Goal: Task Accomplishment & Management: Use online tool/utility

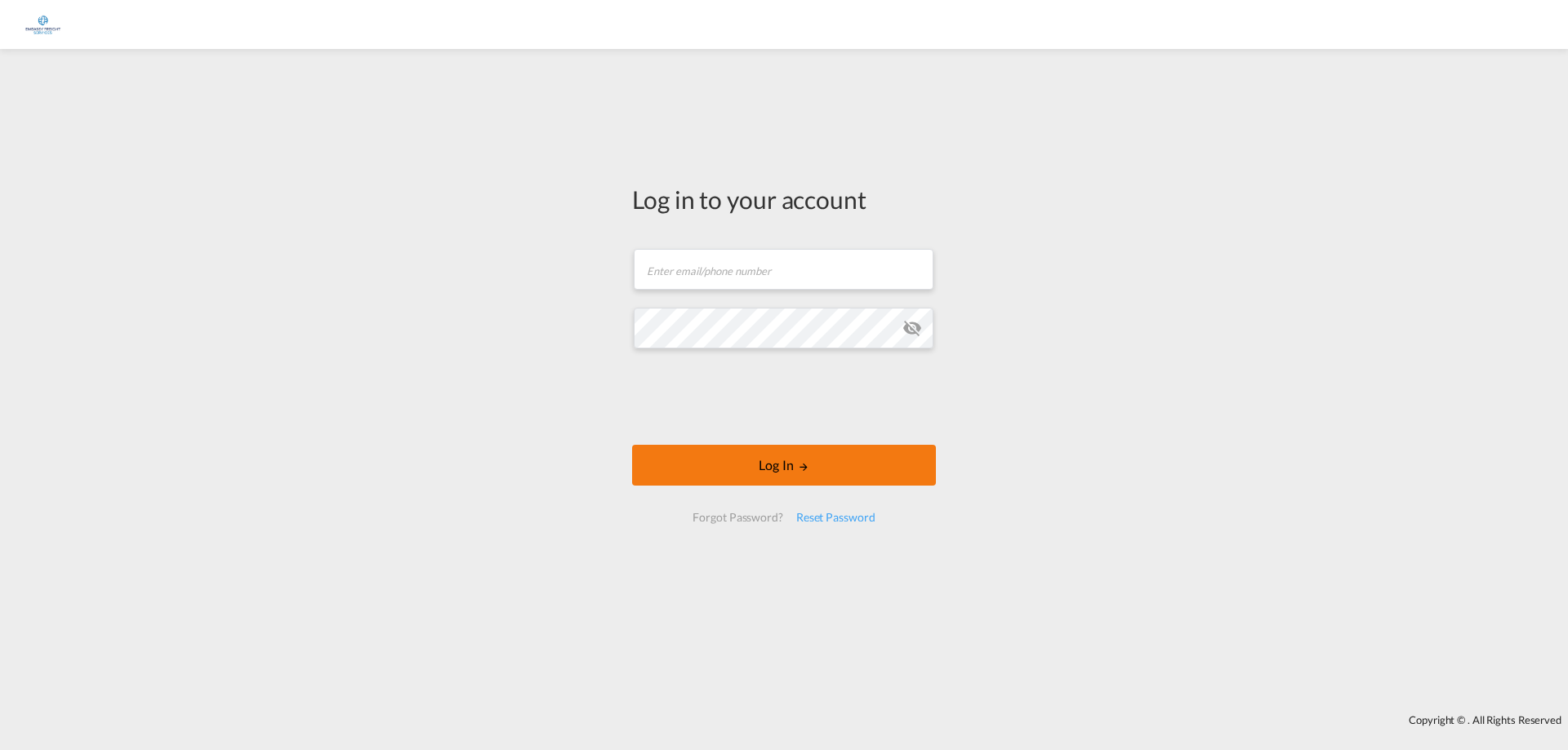
click at [826, 476] on button "Log In" at bounding box center [783, 466] width 304 height 41
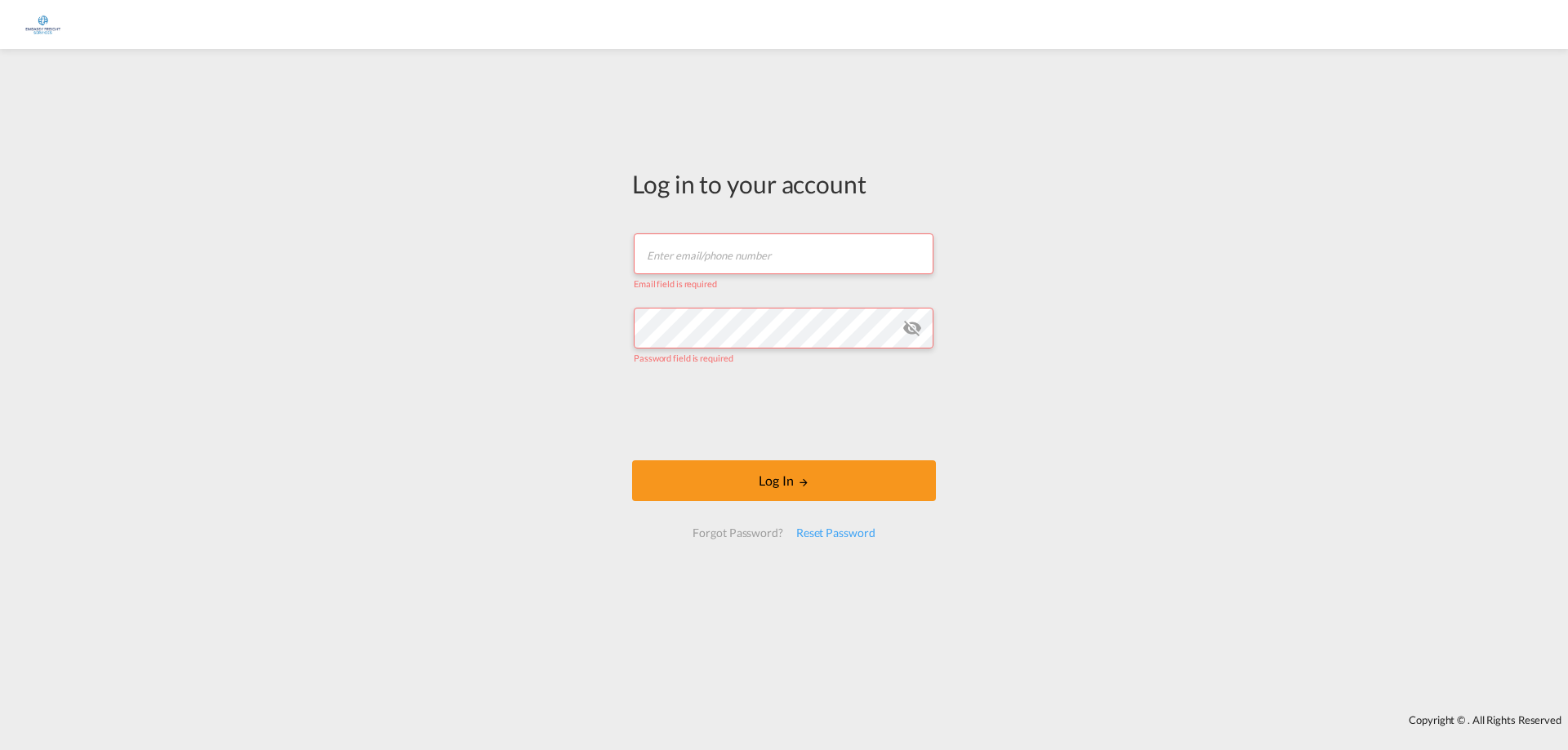
click at [686, 252] on input "text" at bounding box center [783, 254] width 300 height 41
type input "[EMAIL_ADDRESS][DOMAIN_NAME]"
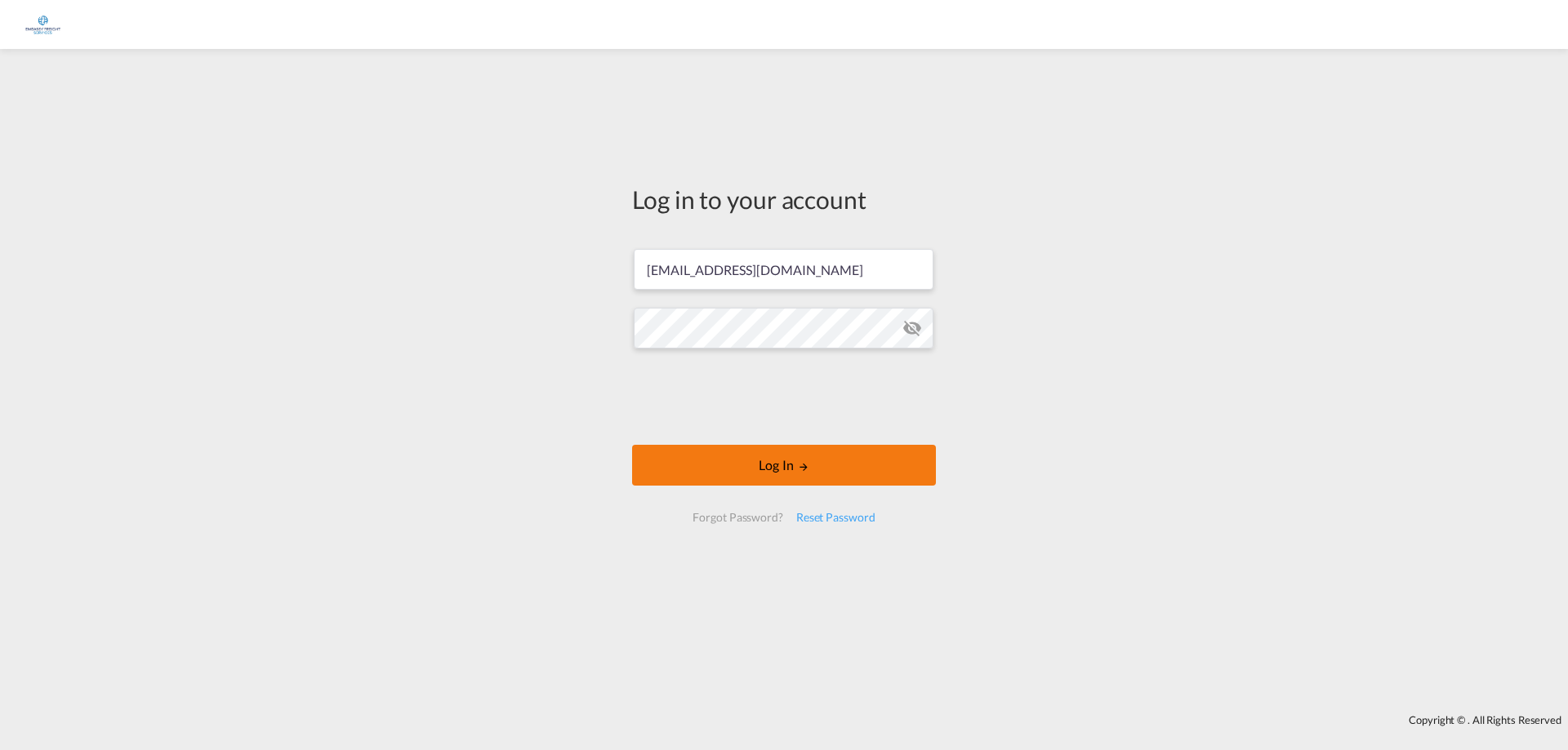
click at [723, 459] on button "Log In" at bounding box center [783, 466] width 304 height 41
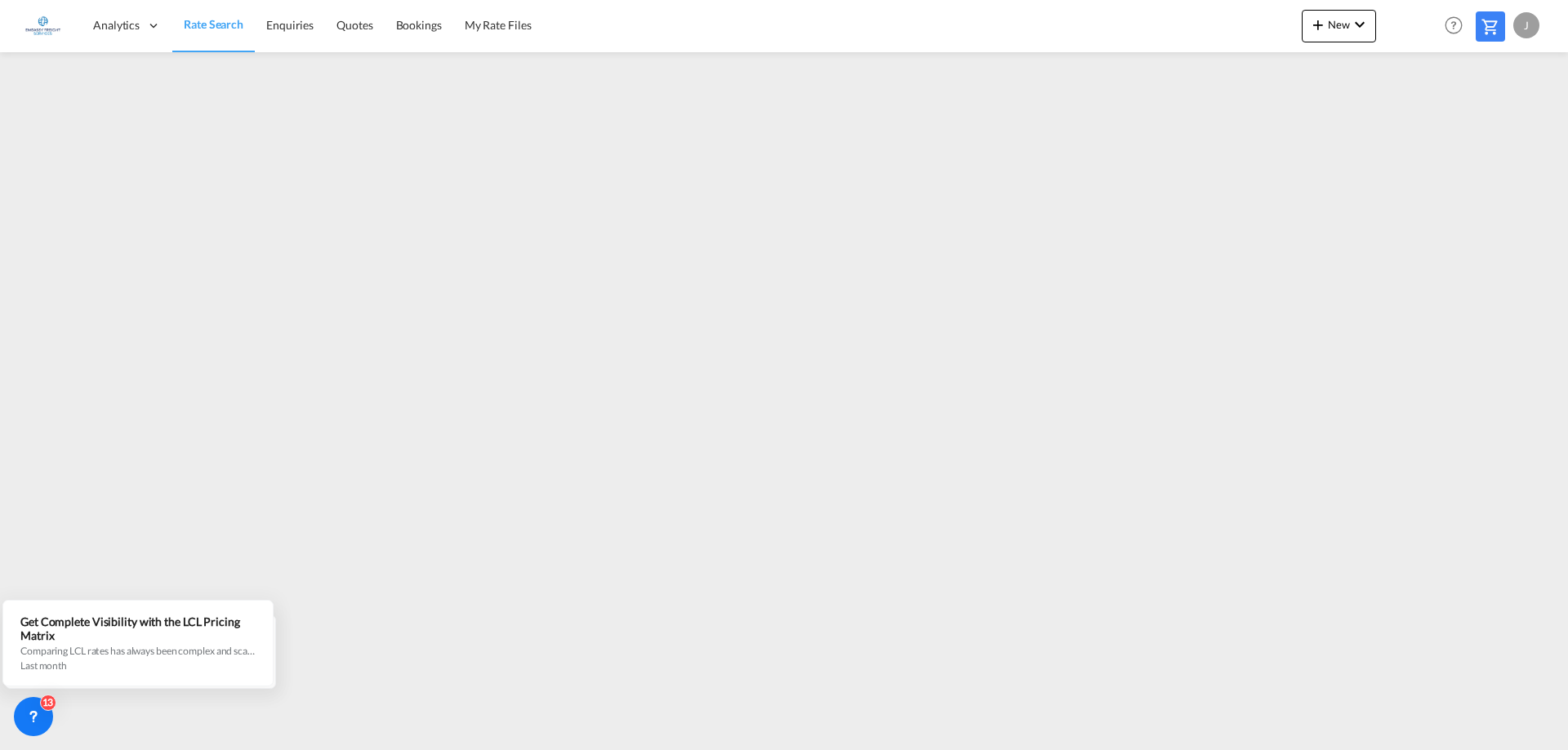
click at [1521, 22] on div "J" at bounding box center [1526, 25] width 26 height 26
click at [1486, 119] on button "Logout" at bounding box center [1507, 124] width 106 height 33
